Goal: Task Accomplishment & Management: Complete application form

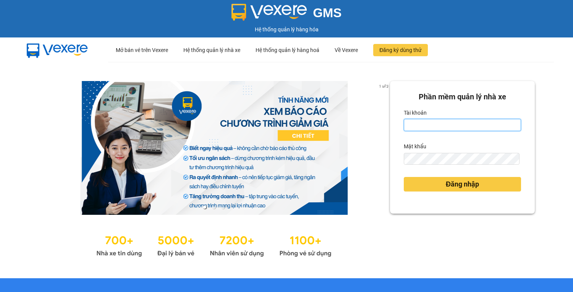
click at [451, 120] on input "Tài khoản" at bounding box center [462, 125] width 117 height 12
type input "hoantt.ktlc.saoviet"
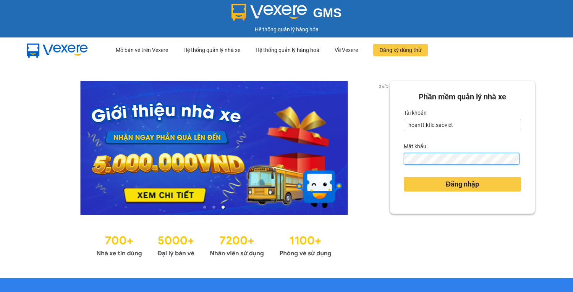
click at [404, 177] on button "Đăng nhập" at bounding box center [462, 184] width 117 height 15
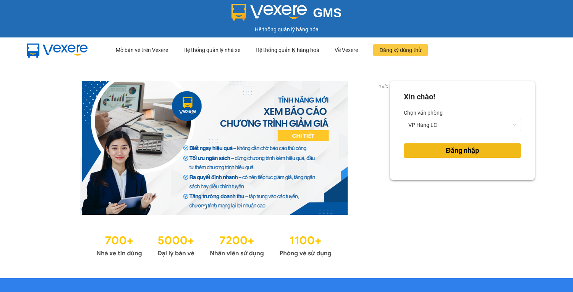
click at [476, 152] on button "Đăng nhập" at bounding box center [462, 150] width 117 height 15
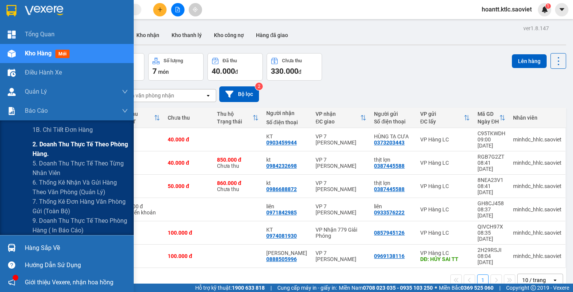
click at [37, 146] on span "2. Doanh thu thực tế theo phòng hàng." at bounding box center [79, 148] width 95 height 19
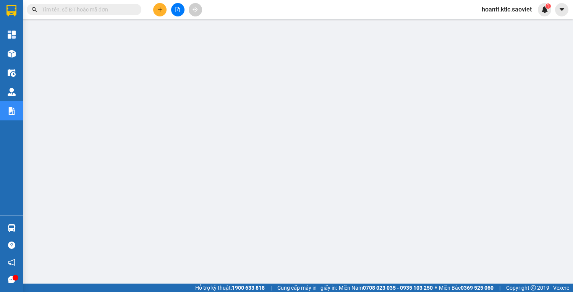
click at [103, 8] on input "text" at bounding box center [87, 9] width 90 height 8
paste input "F851ZG7D"
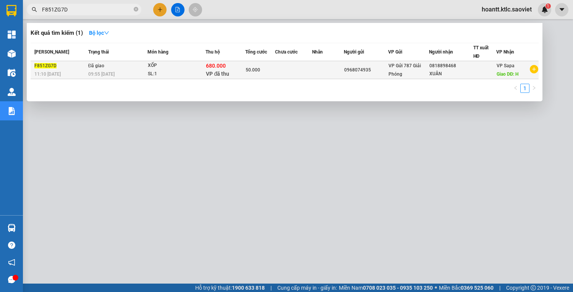
type input "F851ZG7D"
click at [148, 69] on div "XỐP" at bounding box center [176, 65] width 57 height 8
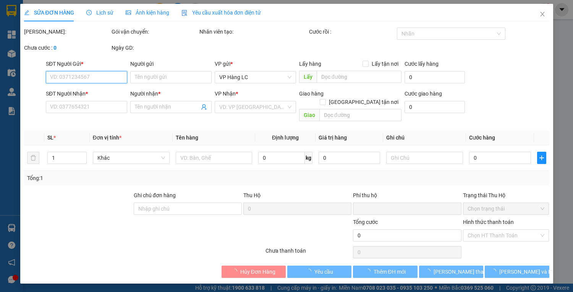
type input "0968074935"
type input "0818898468"
type input "XUÂN"
type input "H"
type input "680.000"
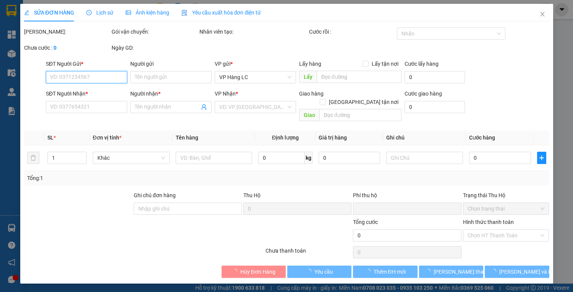
type input "15.000"
type input "50.000"
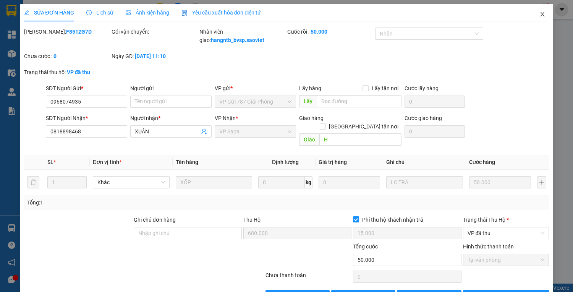
click at [540, 14] on icon "close" at bounding box center [542, 14] width 4 height 5
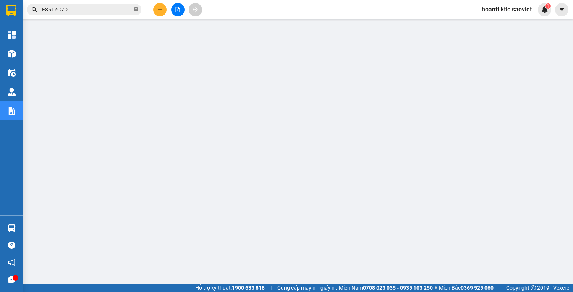
click at [136, 8] on icon "close-circle" at bounding box center [136, 9] width 5 height 5
click at [105, 9] on input "text" at bounding box center [87, 9] width 90 height 8
paste input "WGVHLX6S"
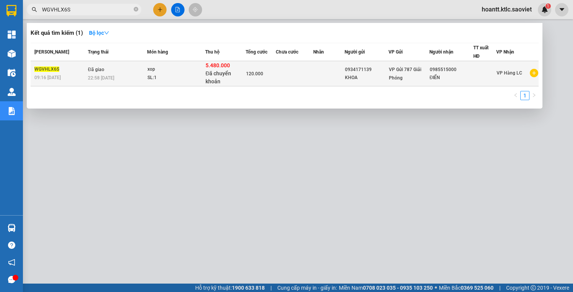
type input "WGVHLX6S"
click at [148, 70] on div "xop" at bounding box center [175, 69] width 57 height 8
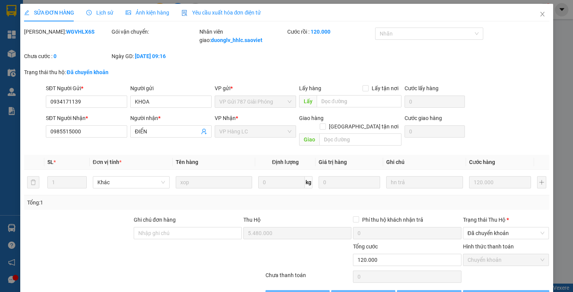
type input "0934171139"
type input "KHOA"
type input "0985515000"
type input "ĐIỂN"
type input "5.480.000"
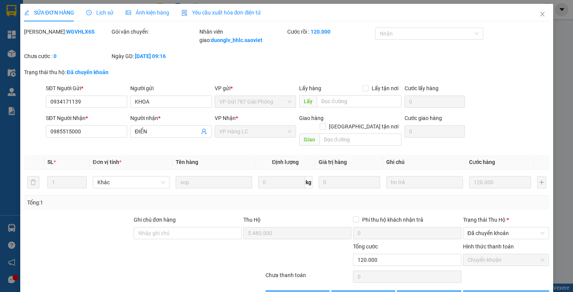
type input "0"
type input "120.000"
click at [539, 13] on icon "close" at bounding box center [542, 14] width 6 height 6
